Goal: Task Accomplishment & Management: Use online tool/utility

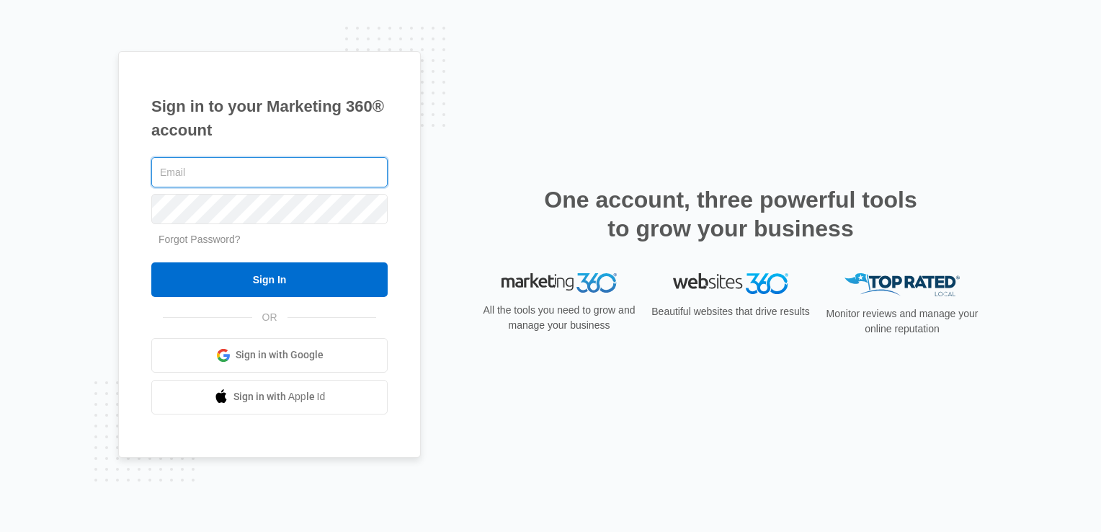
click at [257, 176] on input "text" at bounding box center [269, 172] width 236 height 30
type input "[EMAIL_ADDRESS][DOMAIN_NAME]"
click at [151, 262] on input "Sign In" at bounding box center [269, 279] width 236 height 35
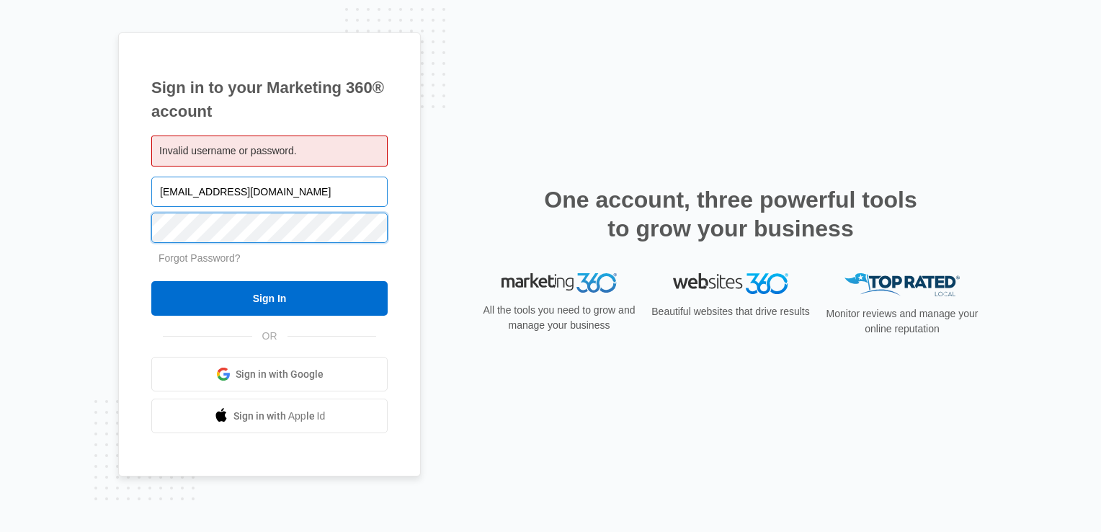
click at [151, 281] on input "Sign In" at bounding box center [269, 298] width 236 height 35
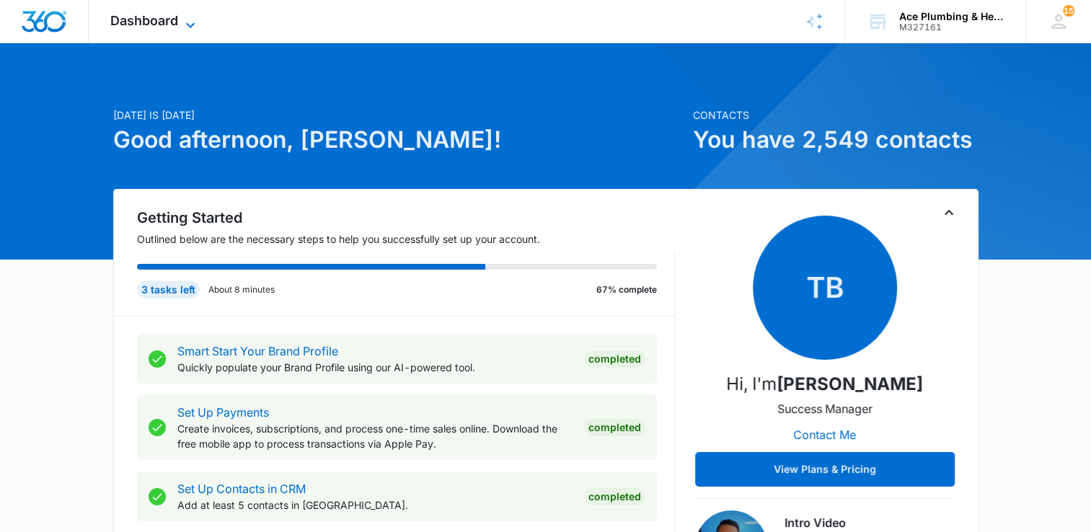
click at [190, 27] on icon at bounding box center [190, 25] width 17 height 17
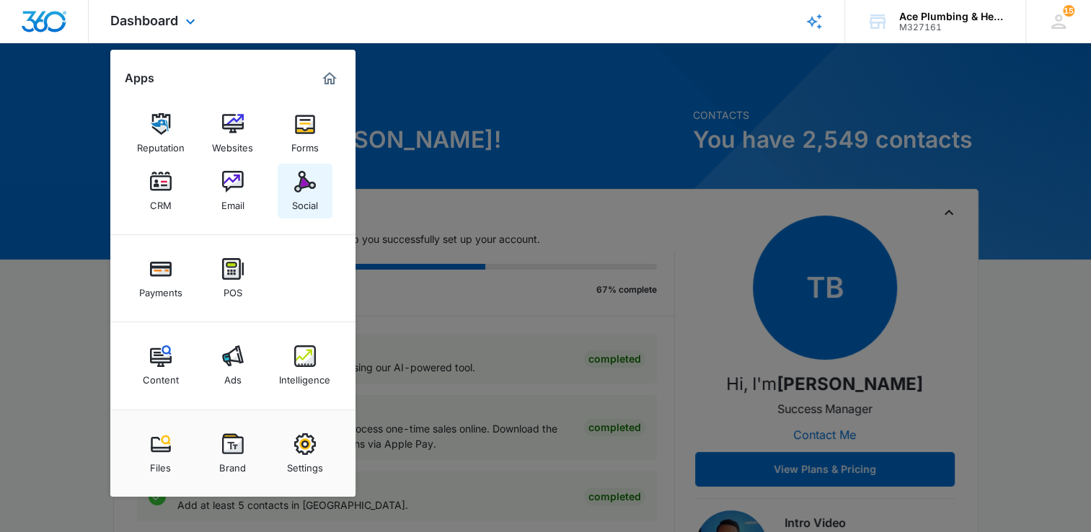
click at [311, 182] on img at bounding box center [305, 182] width 22 height 22
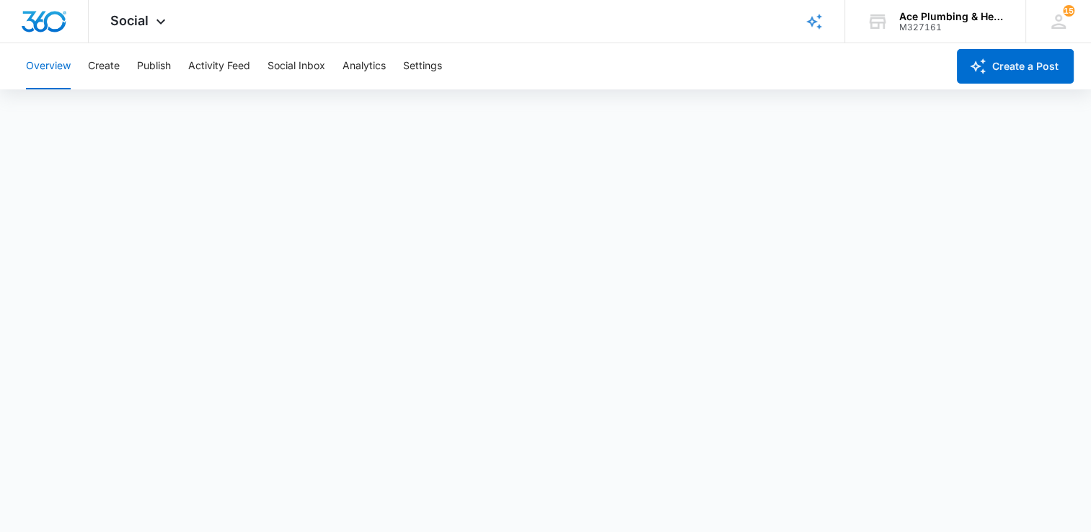
scroll to position [4, 0]
click at [115, 65] on button "Create" at bounding box center [104, 66] width 32 height 46
